Goal: Information Seeking & Learning: Learn about a topic

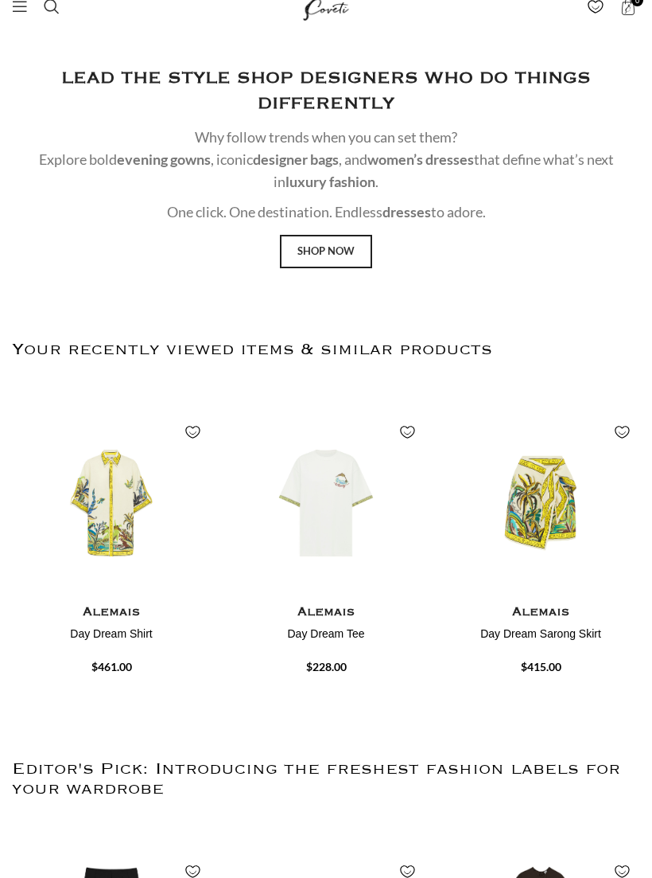
scroll to position [21, 0]
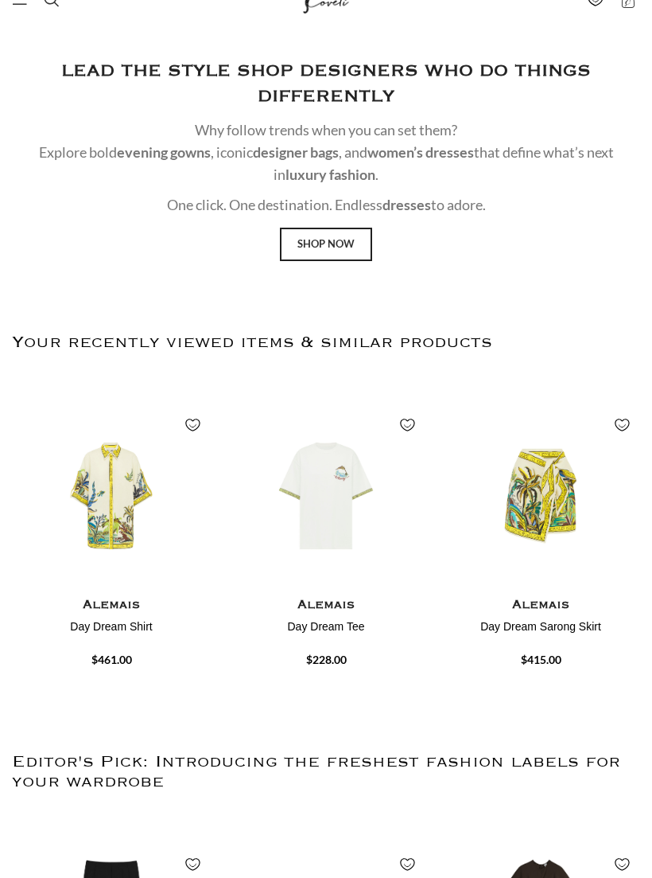
click at [101, 619] on h4 "Day Dream Shirt" at bounding box center [111, 627] width 199 height 16
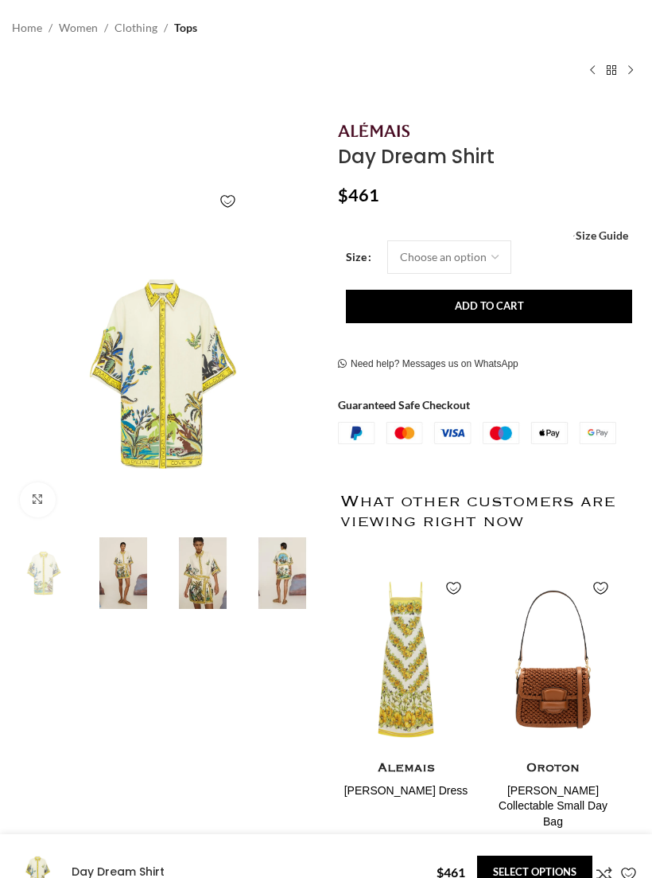
scroll to position [105, 0]
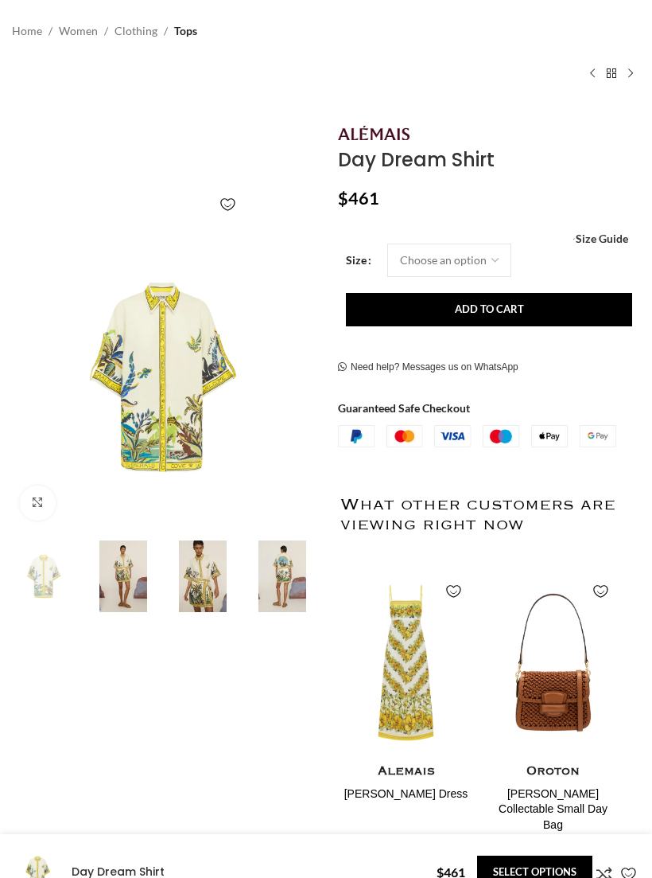
click at [104, 567] on img at bounding box center [124, 576] width 72 height 72
click at [112, 573] on img at bounding box center [124, 576] width 72 height 72
click at [283, 582] on img at bounding box center [283, 576] width 72 height 72
click at [290, 582] on img at bounding box center [283, 576] width 72 height 72
click at [205, 373] on img at bounding box center [163, 377] width 310 height 310
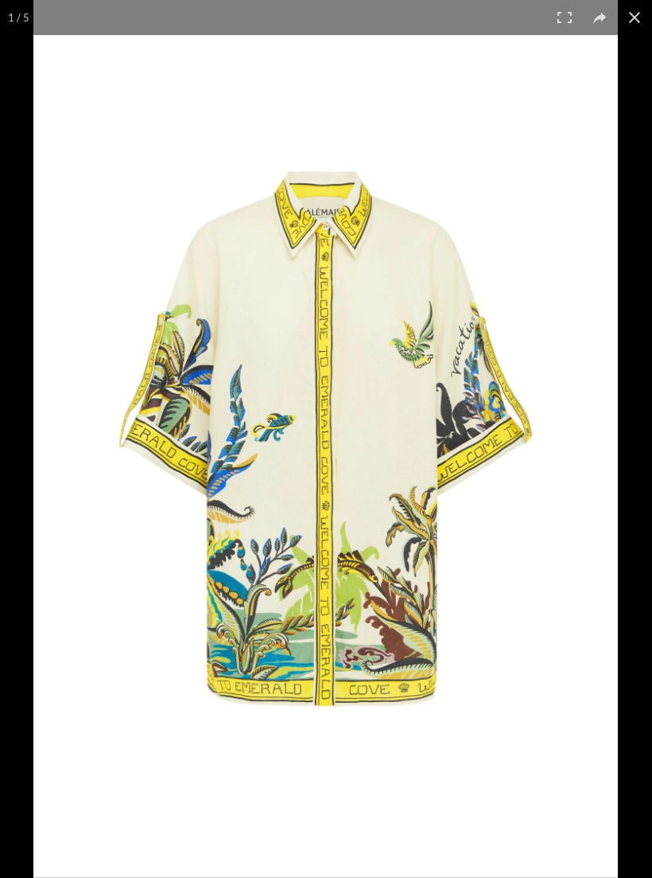
scroll to position [0, 175]
